Goal: Information Seeking & Learning: Learn about a topic

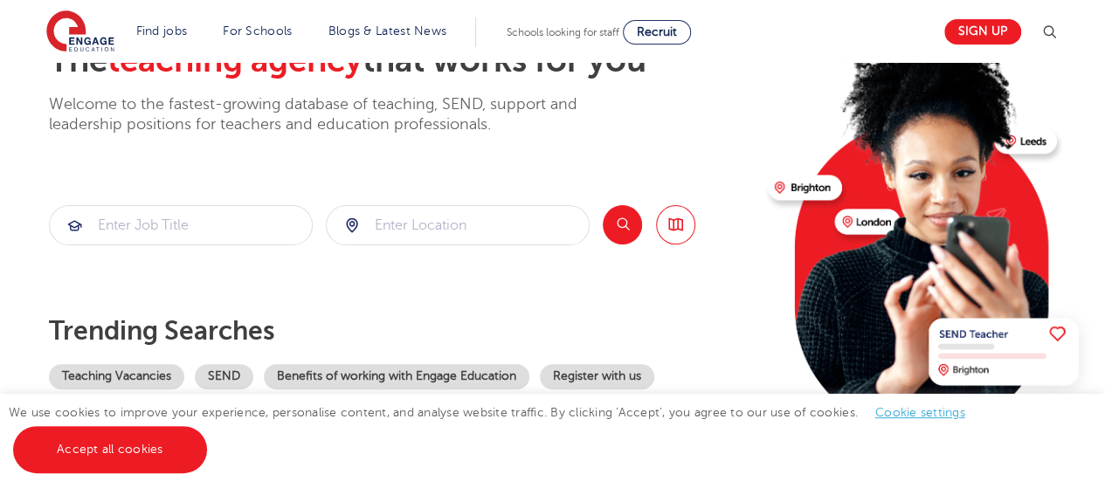
scroll to position [142, 0]
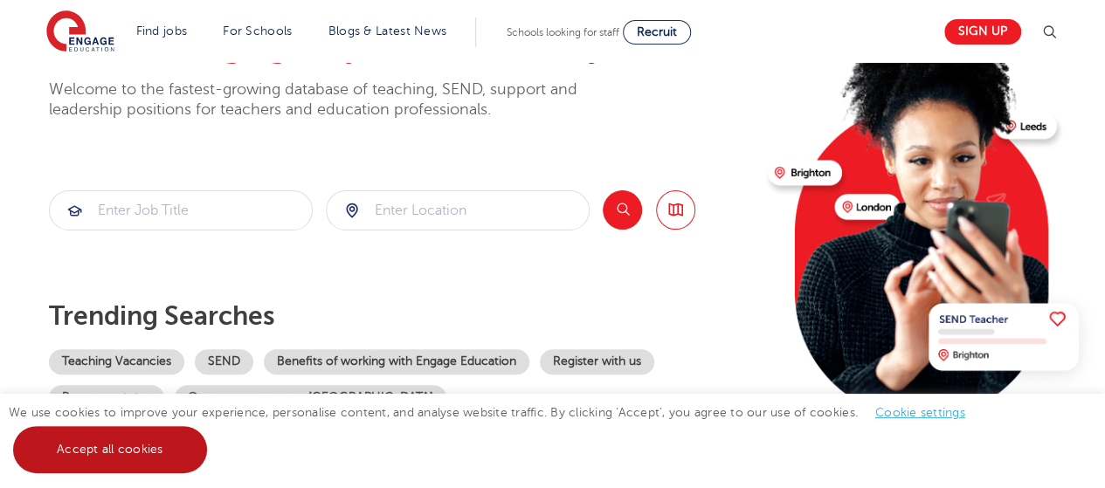
click at [135, 459] on link "Accept all cookies" at bounding box center [110, 449] width 194 height 47
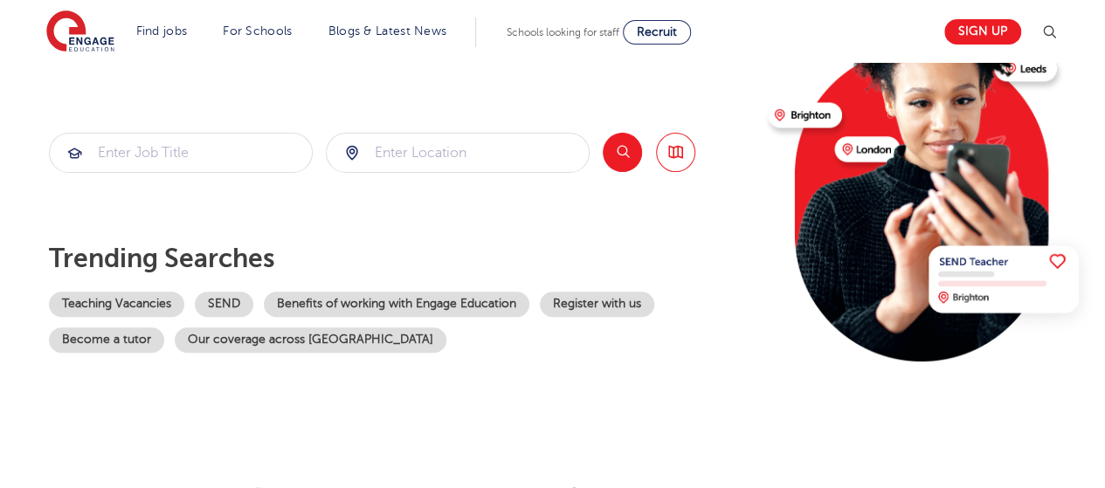
scroll to position [0, 0]
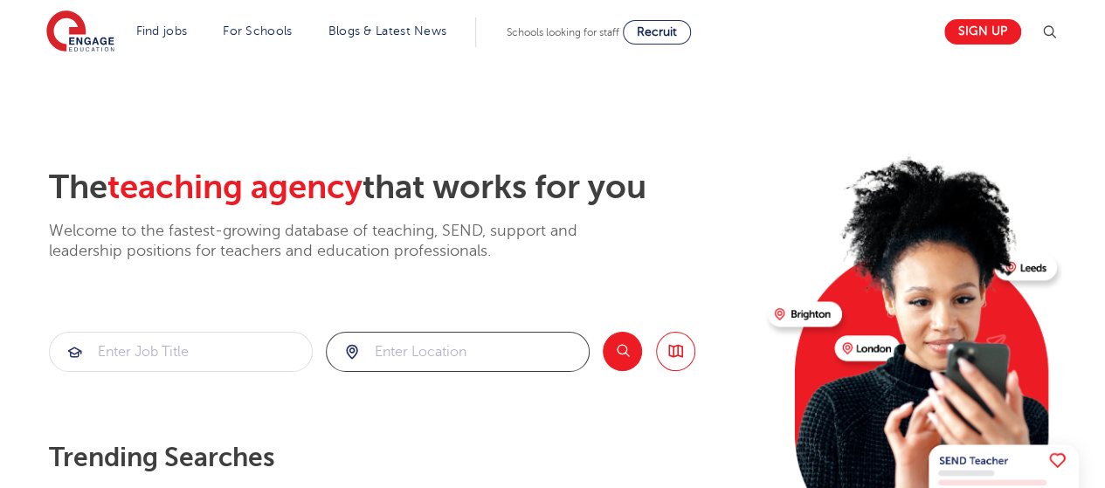
click at [383, 345] on input "search" at bounding box center [458, 352] width 262 height 38
type input "[GEOGRAPHIC_DATA]"
click button "Submit" at bounding box center [0, 0] width 0 height 0
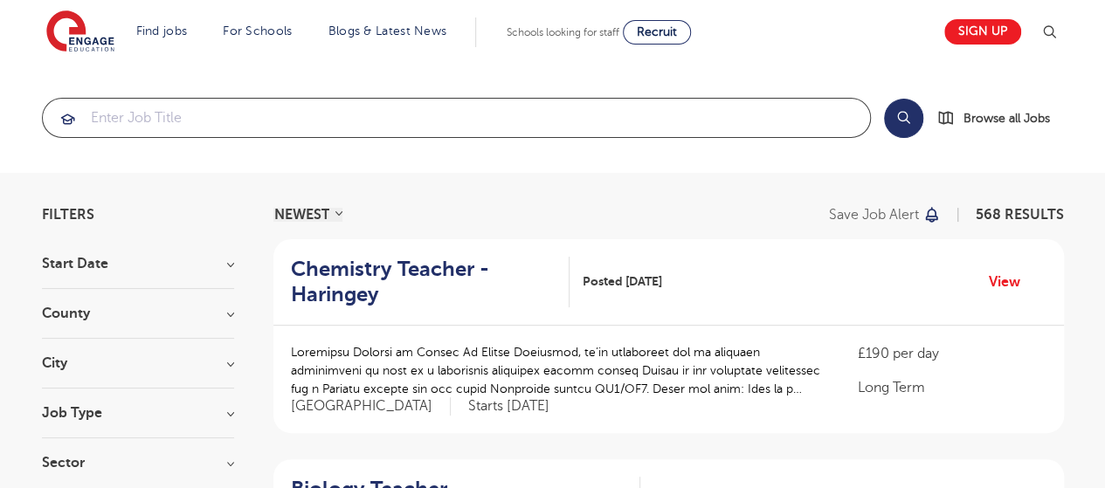
click at [169, 116] on input "search" at bounding box center [456, 118] width 827 height 38
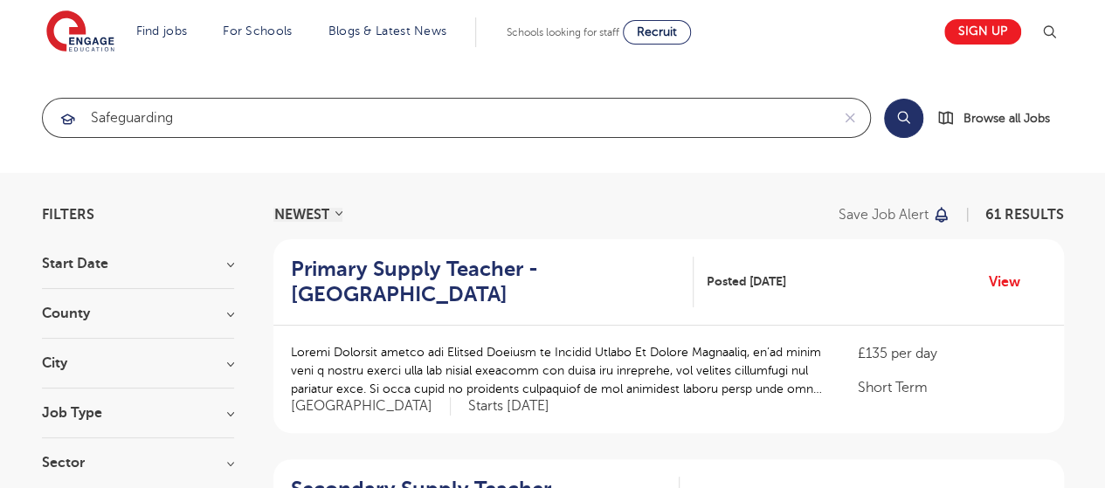
type input "safeguarding"
click button "Submit" at bounding box center [0, 0] width 0 height 0
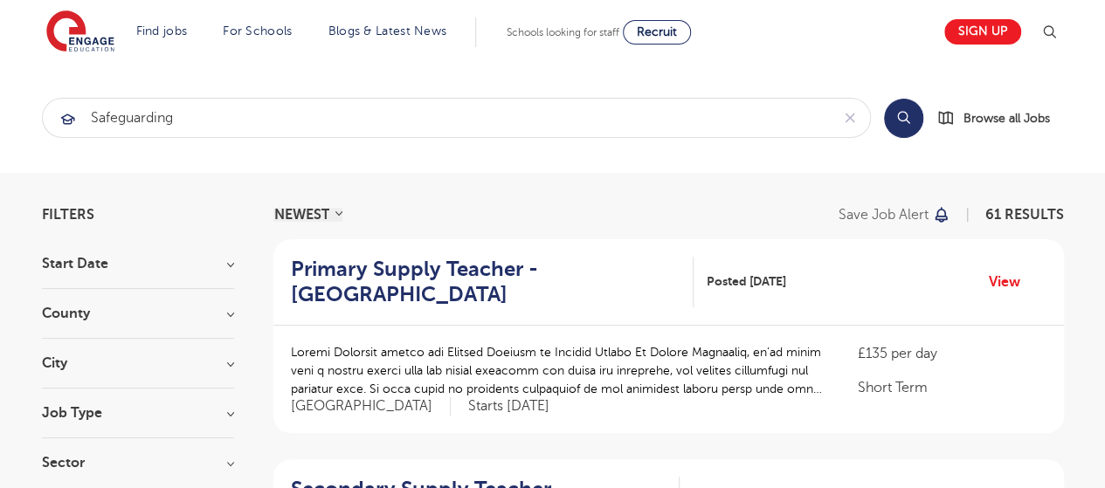
click at [903, 125] on button "Search" at bounding box center [903, 118] width 39 height 39
